Goal: Find specific page/section

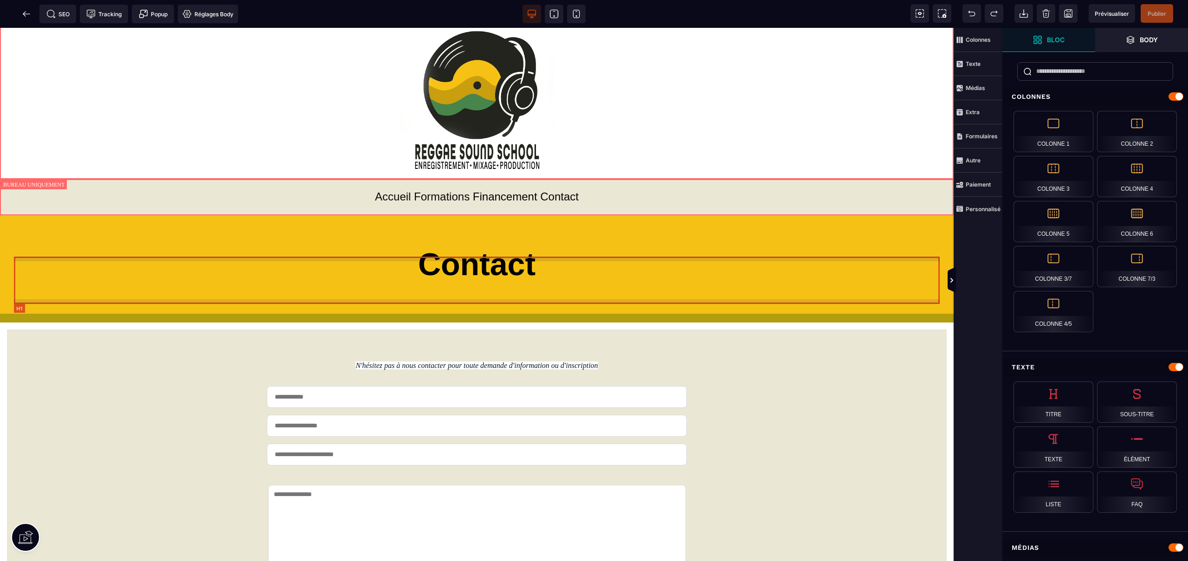
scroll to position [37, 0]
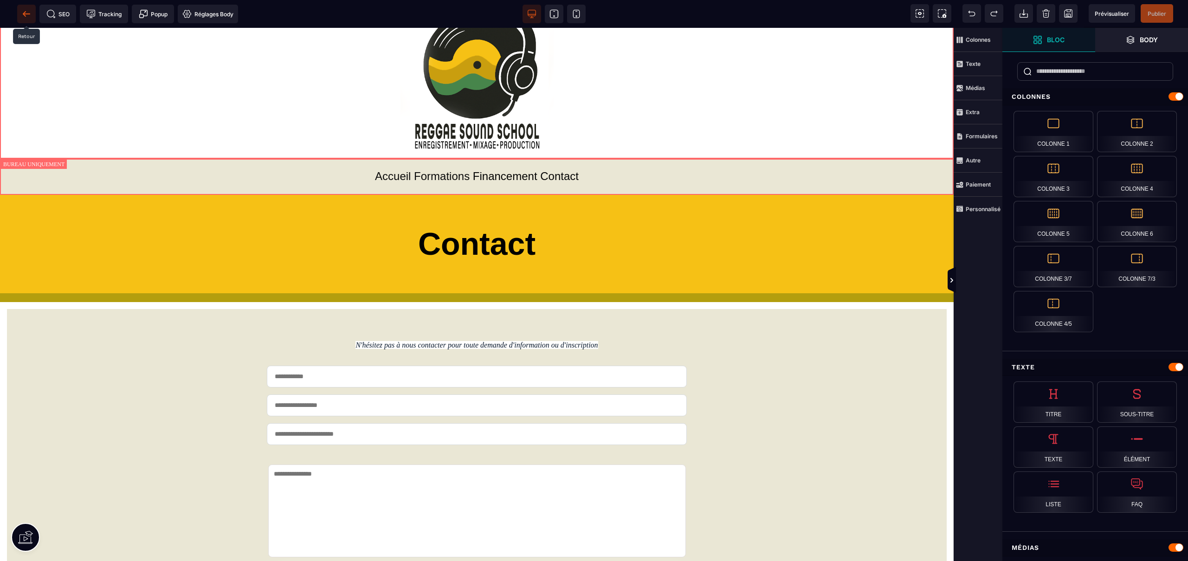
click at [23, 16] on icon at bounding box center [26, 13] width 9 height 9
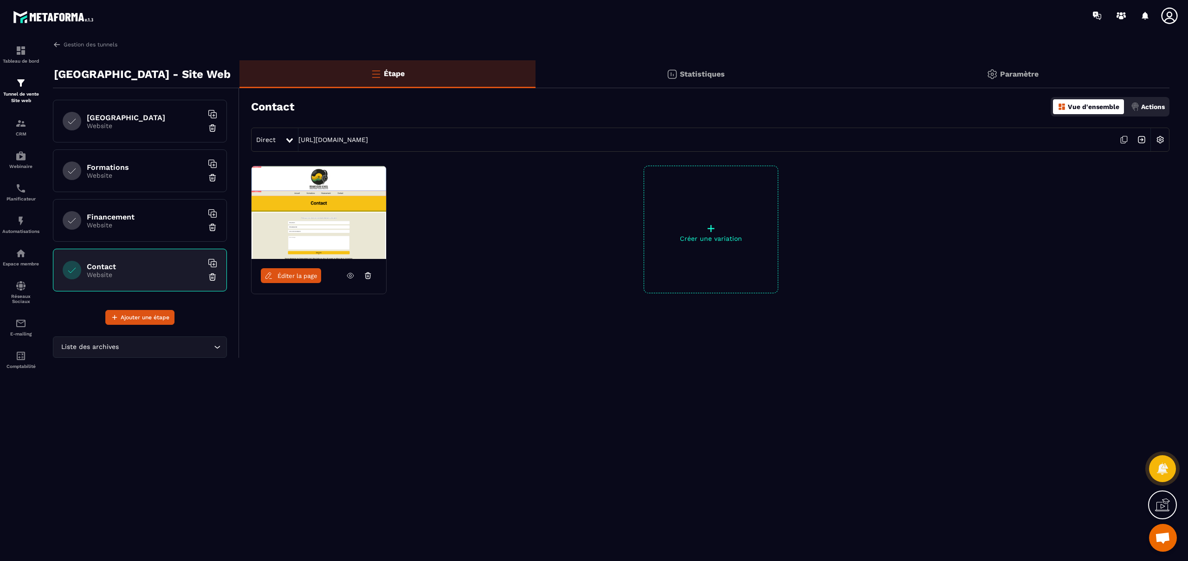
click at [163, 218] on h6 "Financement" at bounding box center [145, 216] width 116 height 9
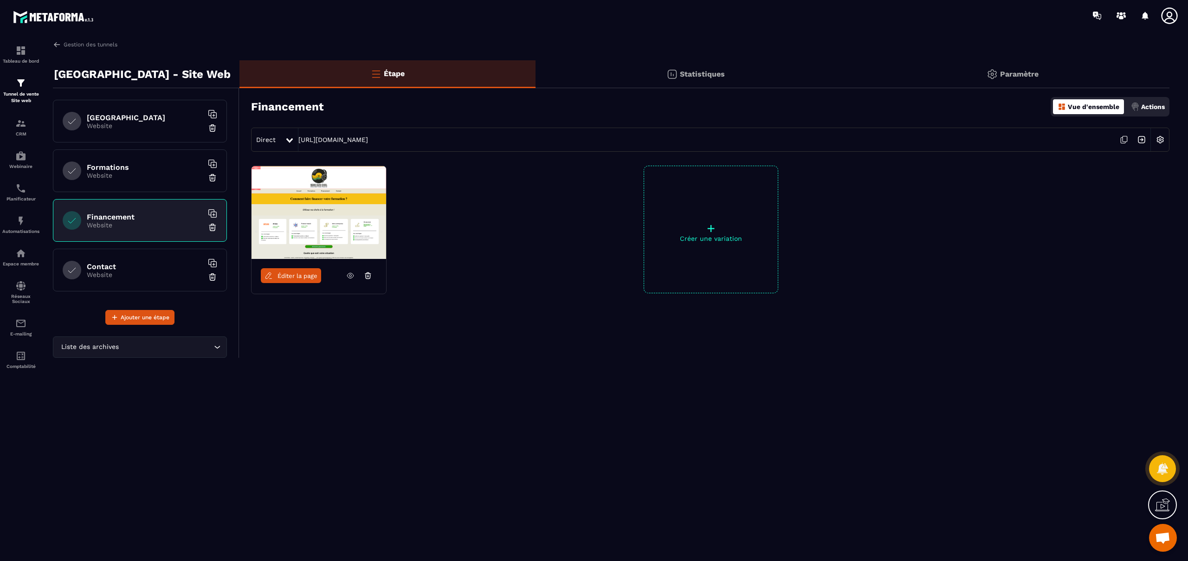
click at [299, 277] on span "Éditer la page" at bounding box center [297, 275] width 40 height 7
